Goal: Find specific page/section: Find specific page/section

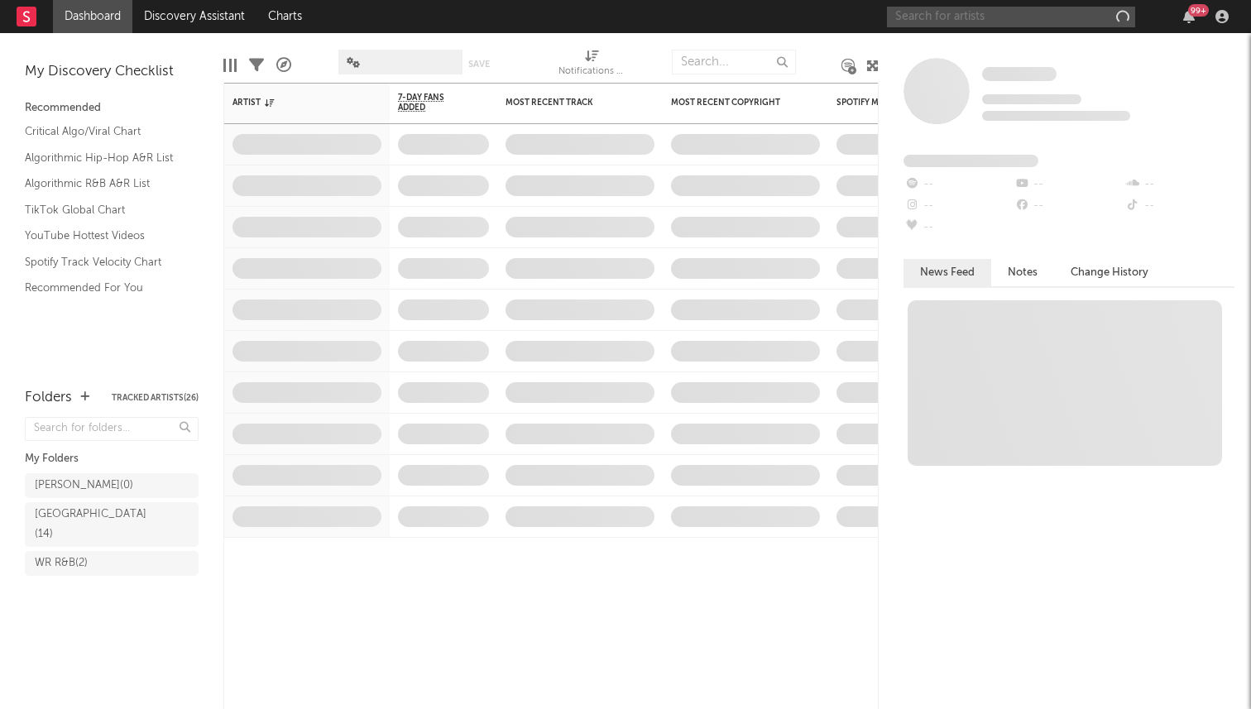
click at [1029, 16] on input "text" at bounding box center [1011, 17] width 248 height 21
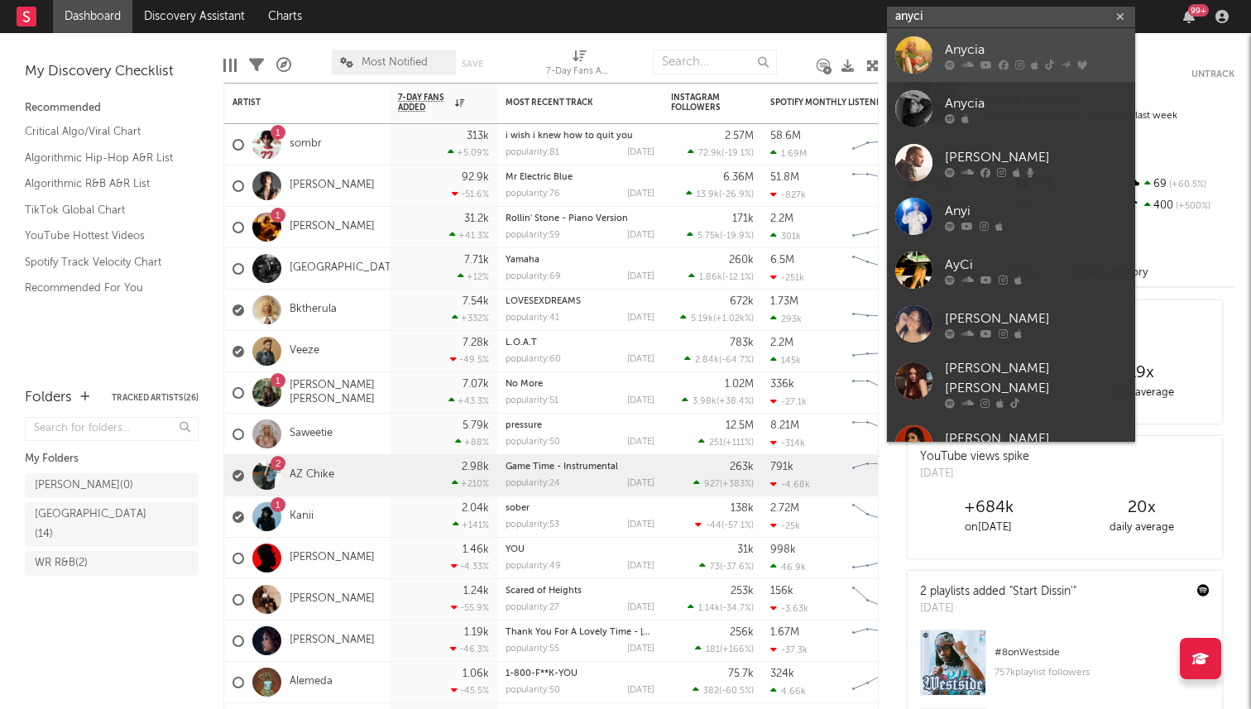
type input "anyci"
click at [974, 50] on div "Anycia" at bounding box center [1036, 50] width 182 height 20
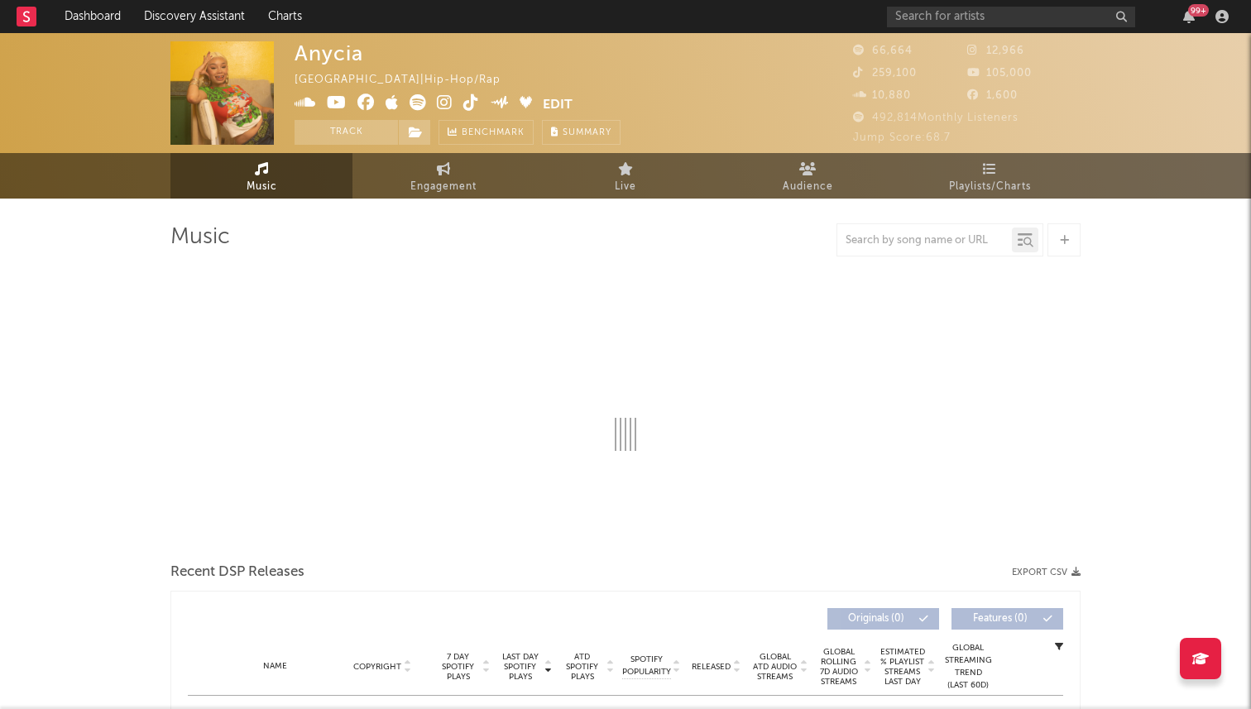
select select "6m"
